Goal: Information Seeking & Learning: Learn about a topic

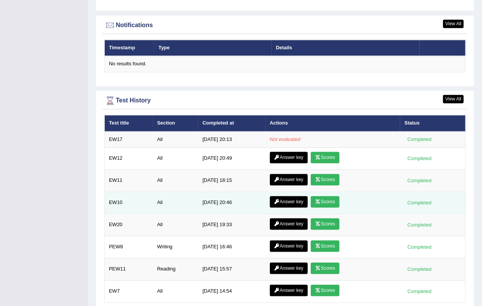
scroll to position [1000, 0]
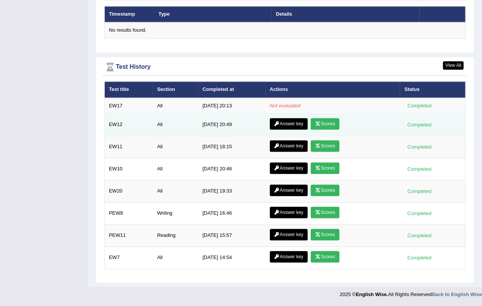
click at [327, 126] on link "Scores" at bounding box center [325, 123] width 28 height 11
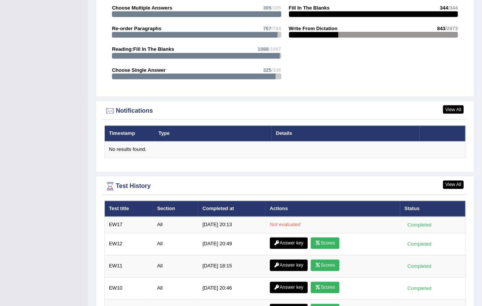
scroll to position [664, 0]
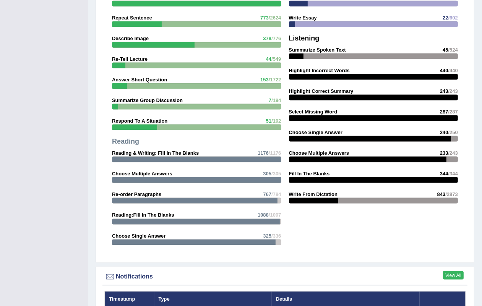
click at [455, 277] on link "View All" at bounding box center [453, 275] width 21 height 8
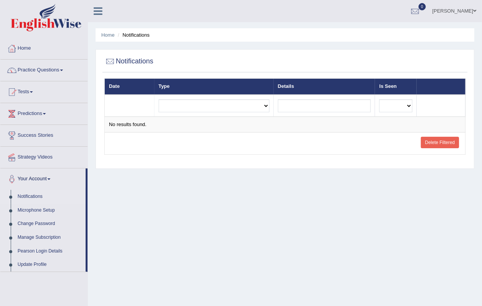
click at [425, 149] on td "Delete Filtered" at bounding box center [440, 144] width 49 height 22
click at [425, 144] on link "Delete Filtered" at bounding box center [440, 142] width 38 height 11
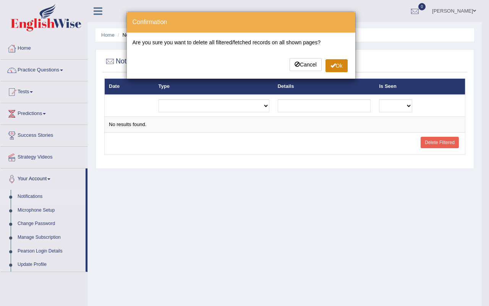
click at [330, 67] on span at bounding box center [332, 65] width 5 height 5
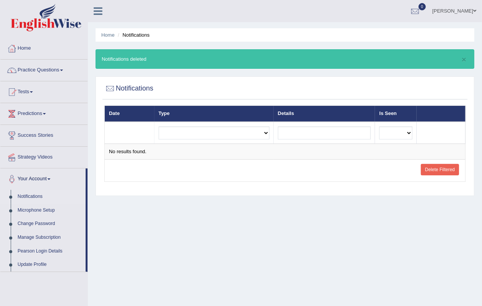
click at [467, 58] on div "× Notifications deleted" at bounding box center [284, 58] width 378 height 19
click at [462, 64] on div "× Notifications deleted" at bounding box center [284, 58] width 378 height 19
click at [469, 56] on div "× Notifications deleted" at bounding box center [284, 58] width 378 height 19
click at [466, 57] on div "× Notifications deleted" at bounding box center [284, 58] width 378 height 19
click at [465, 57] on button "×" at bounding box center [463, 59] width 5 height 8
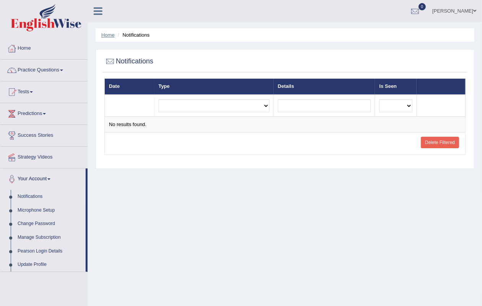
click at [110, 35] on link "Home" at bounding box center [107, 35] width 13 height 6
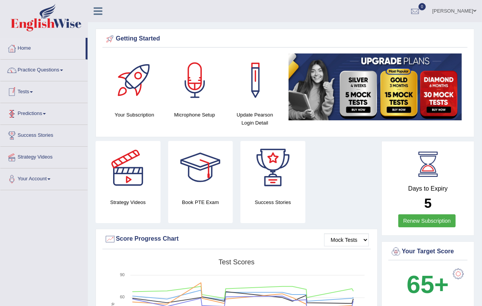
click at [37, 110] on link "Predictions" at bounding box center [43, 112] width 87 height 19
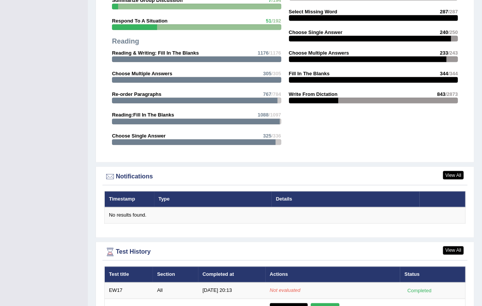
scroll to position [950, 0]
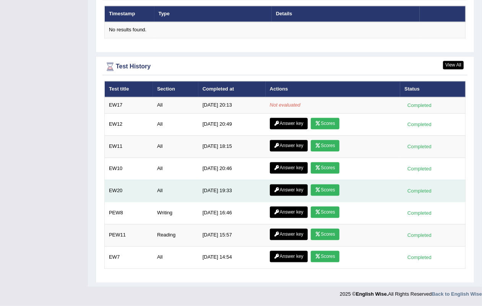
click at [311, 186] on link "Scores" at bounding box center [325, 189] width 28 height 11
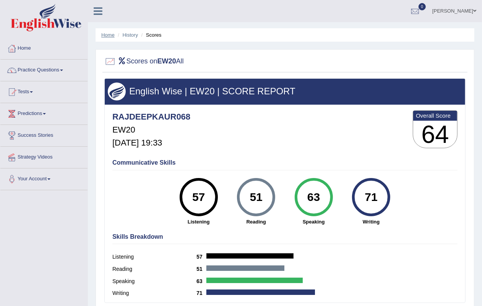
click at [110, 34] on link "Home" at bounding box center [107, 35] width 13 height 6
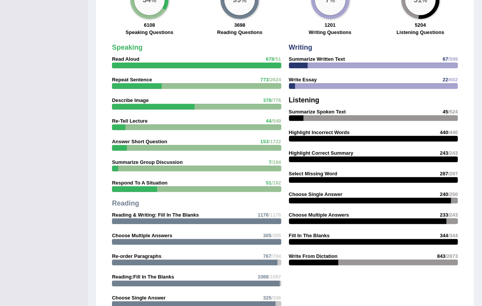
scroll to position [521, 0]
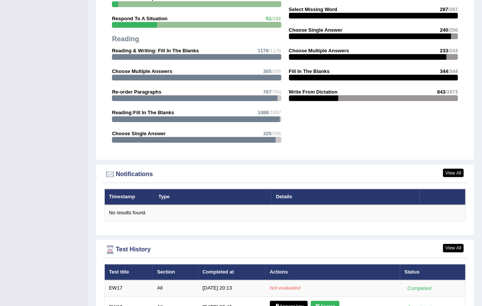
scroll to position [521, 0]
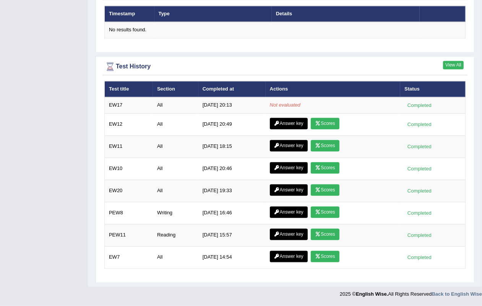
click at [459, 62] on link "View All" at bounding box center [453, 65] width 21 height 8
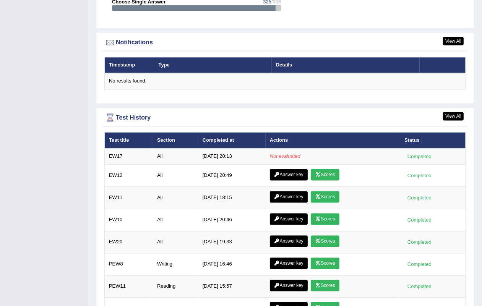
scroll to position [855, 0]
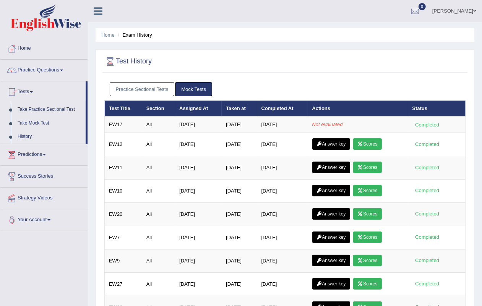
click at [155, 86] on link "Practice Sectional Tests" at bounding box center [142, 89] width 65 height 14
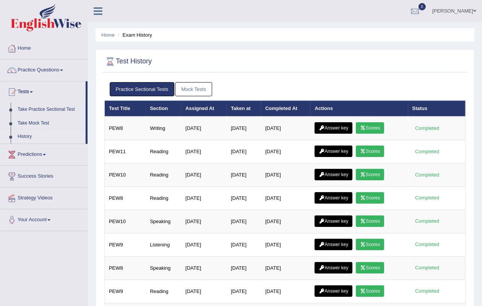
click at [203, 87] on link "Mock Tests" at bounding box center [193, 89] width 37 height 14
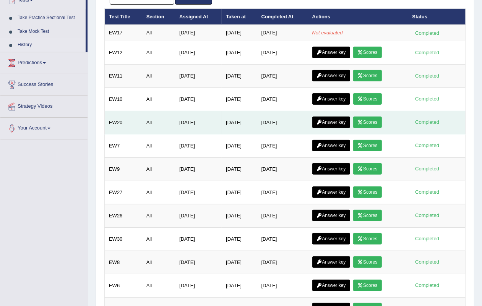
scroll to position [95, 0]
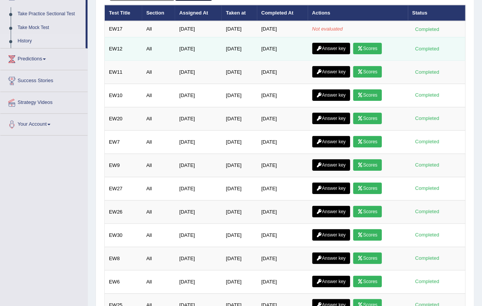
click at [338, 50] on link "Answer key" at bounding box center [331, 48] width 38 height 11
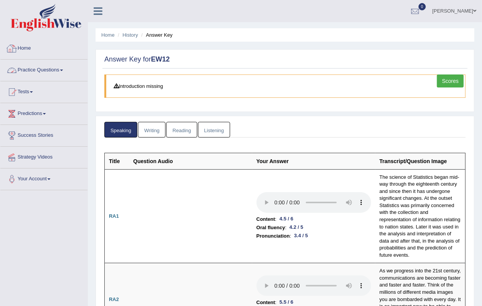
click at [27, 45] on link "Home" at bounding box center [43, 47] width 87 height 19
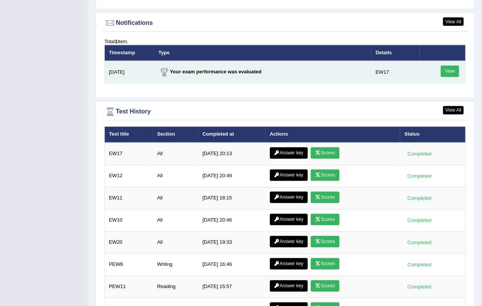
click at [455, 74] on link "View" at bounding box center [449, 71] width 18 height 11
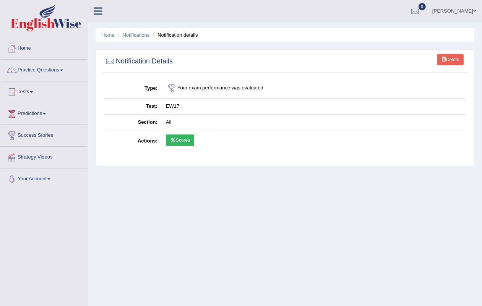
click at [173, 136] on link "Scores" at bounding box center [180, 139] width 28 height 11
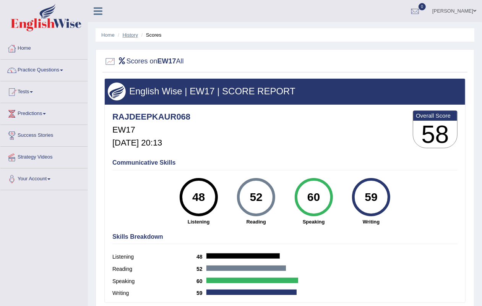
click at [134, 35] on link "History" at bounding box center [130, 35] width 15 height 6
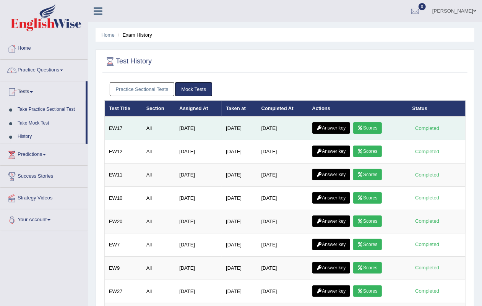
click at [325, 129] on link "Answer key" at bounding box center [331, 127] width 38 height 11
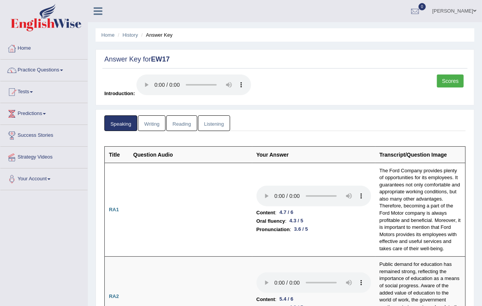
click at [159, 119] on link "Writing" at bounding box center [151, 123] width 27 height 16
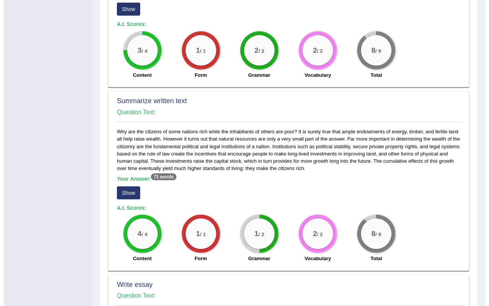
scroll to position [334, 0]
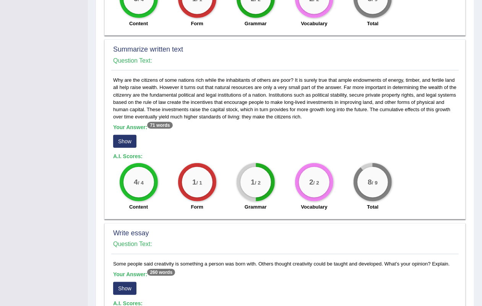
click at [129, 137] on button "Show" at bounding box center [124, 141] width 23 height 13
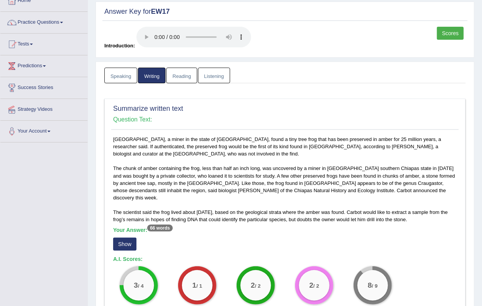
scroll to position [0, 0]
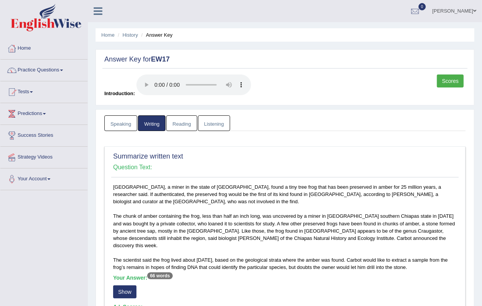
click at [179, 120] on link "Reading" at bounding box center [181, 123] width 31 height 16
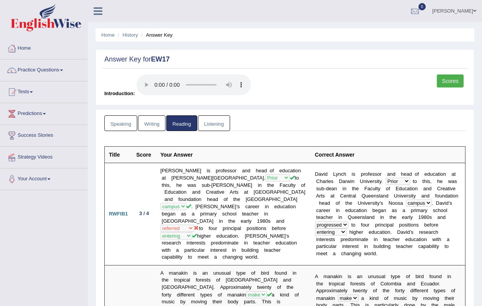
click at [216, 123] on link "Listening" at bounding box center [214, 123] width 32 height 16
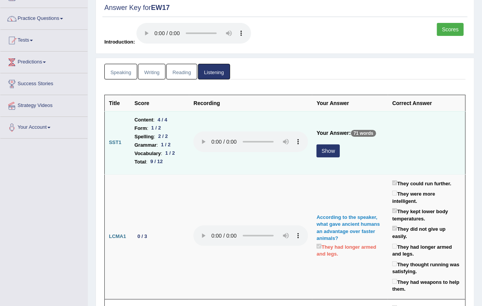
scroll to position [143, 0]
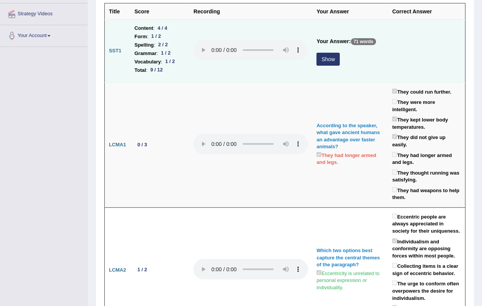
click at [316, 66] on button "Show" at bounding box center [327, 59] width 23 height 13
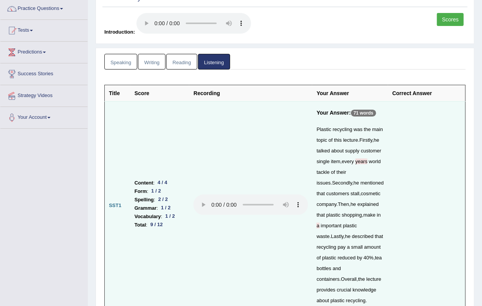
scroll to position [0, 0]
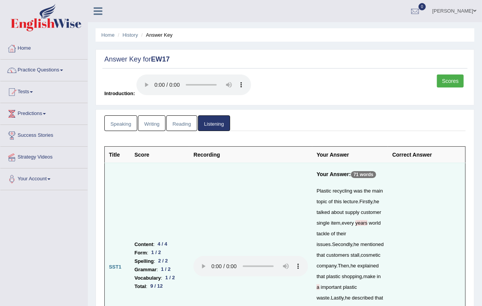
click at [450, 84] on link "Scores" at bounding box center [450, 80] width 27 height 13
